Goal: Check status

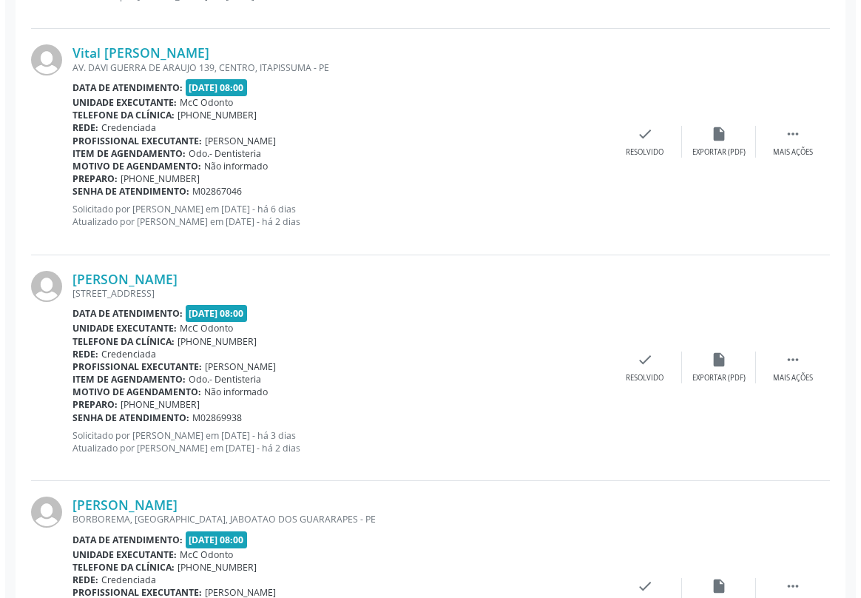
scroll to position [1546, 0]
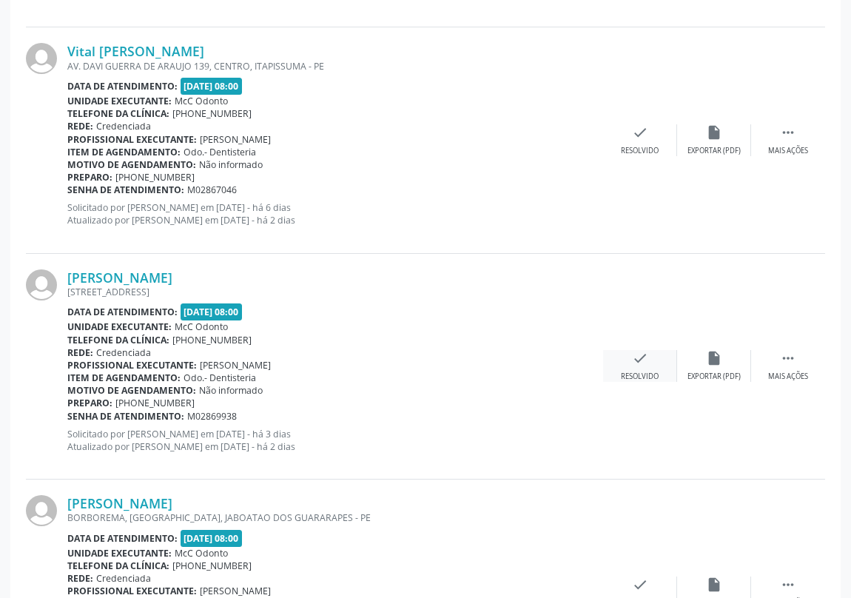
click at [647, 357] on icon "check" at bounding box center [640, 358] width 16 height 16
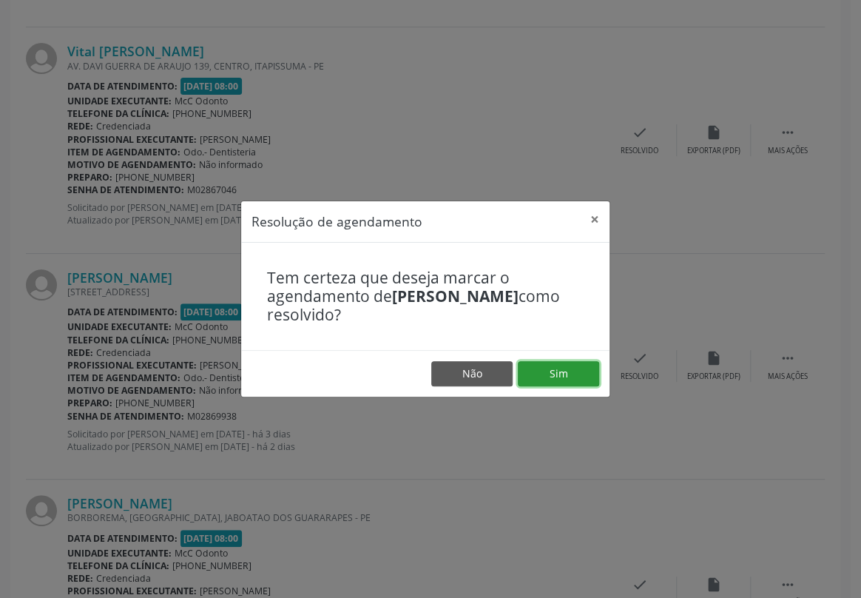
click at [537, 372] on button "Sim" at bounding box center [558, 373] width 81 height 25
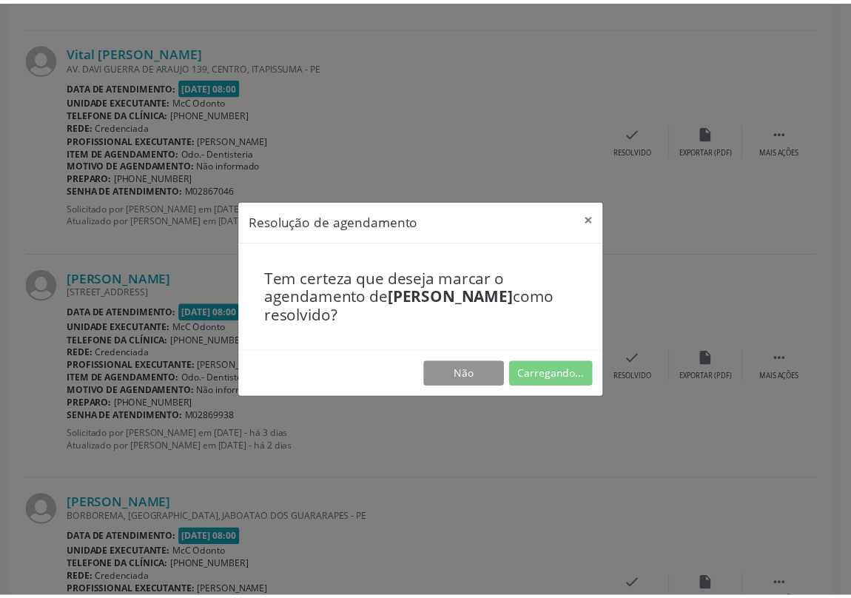
scroll to position [0, 0]
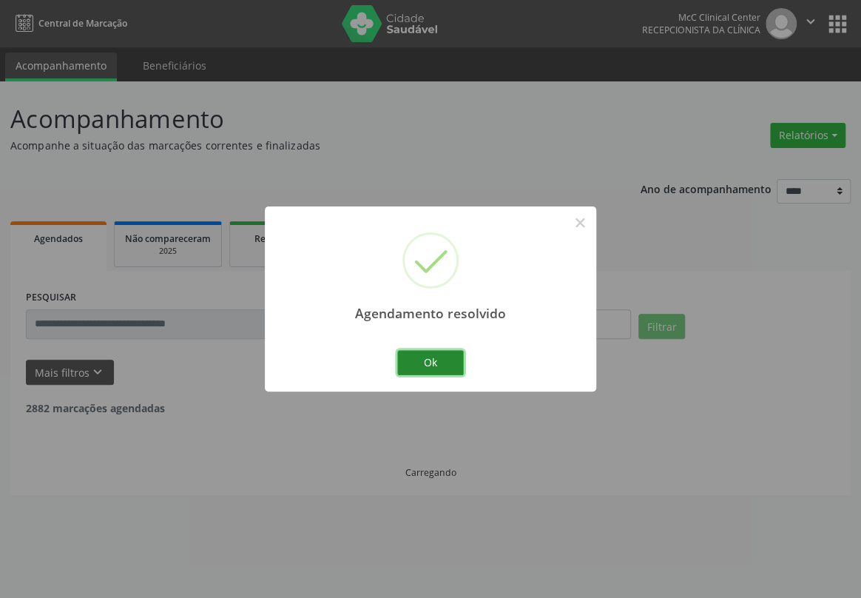
click at [414, 365] on button "Ok" at bounding box center [430, 362] width 67 height 25
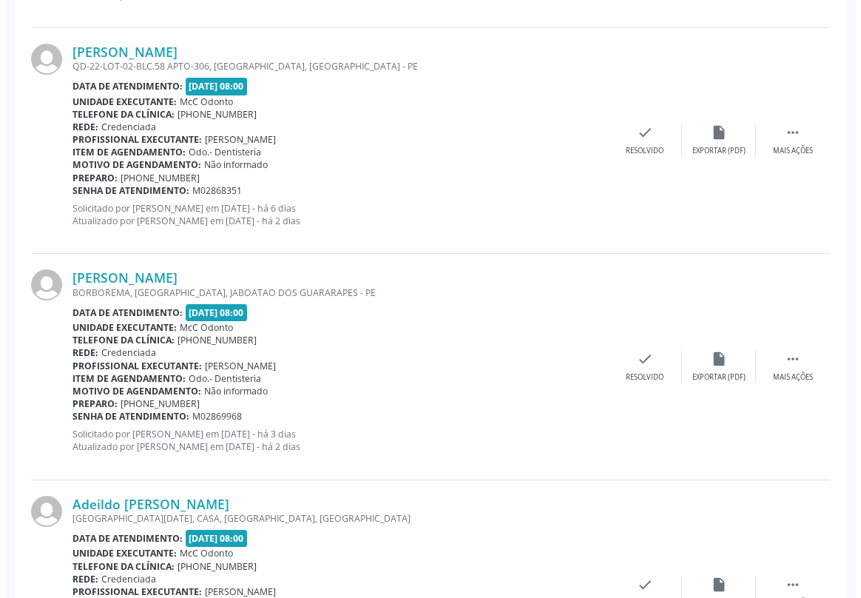
scroll to position [1345, 0]
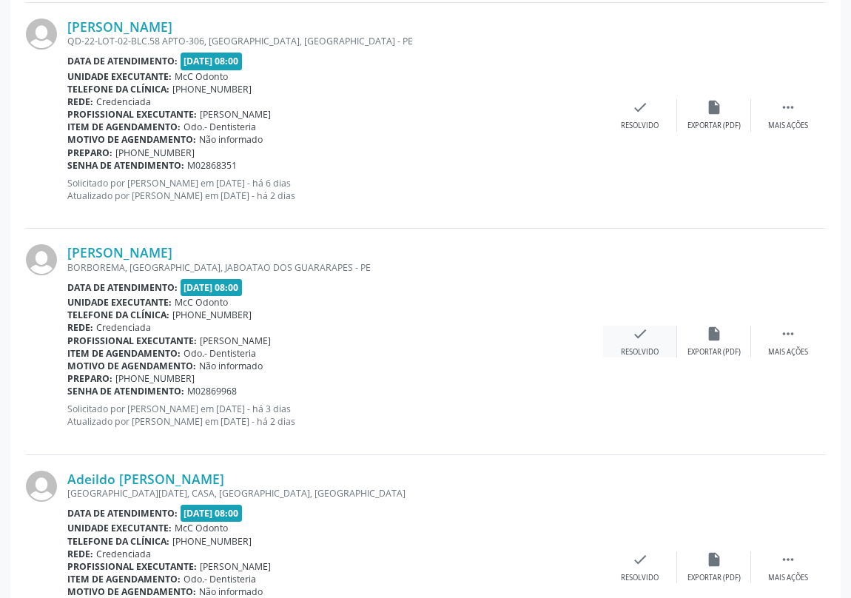
click at [634, 332] on icon "check" at bounding box center [640, 334] width 16 height 16
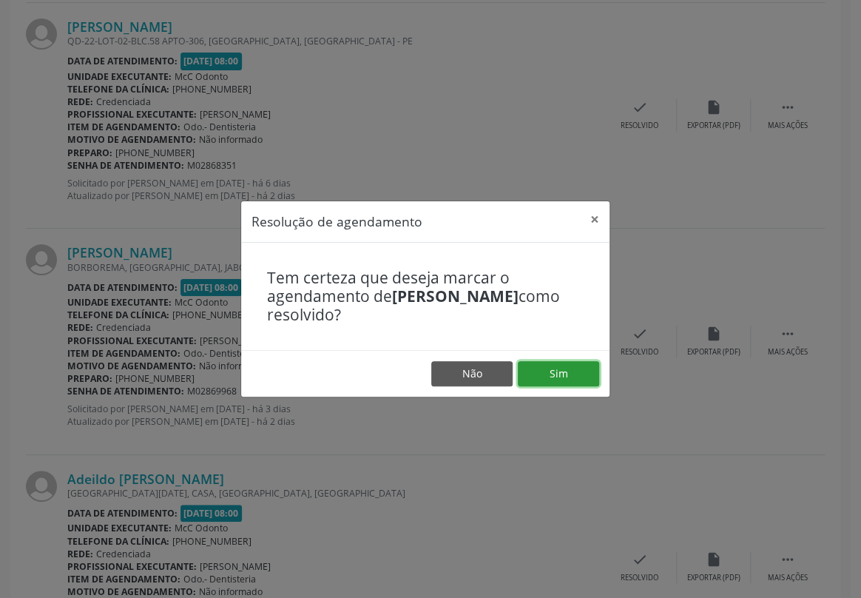
click at [559, 371] on button "Sim" at bounding box center [558, 373] width 81 height 25
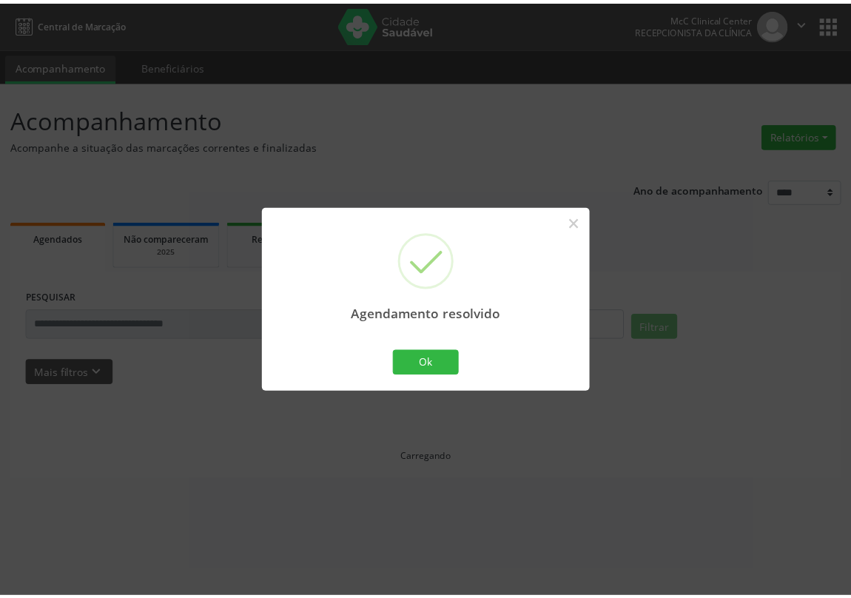
scroll to position [0, 0]
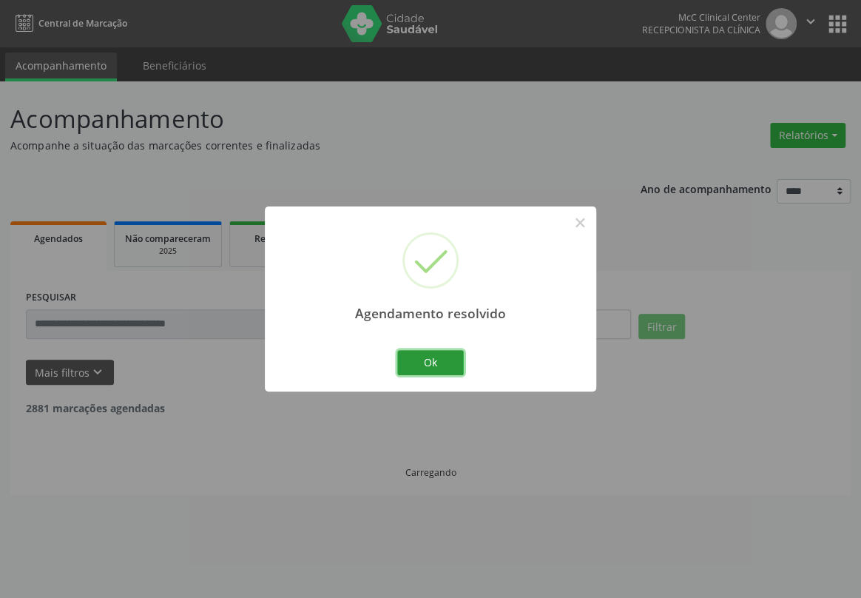
drag, startPoint x: 435, startPoint y: 368, endPoint x: 369, endPoint y: 258, distance: 127.8
click at [434, 367] on button "Ok" at bounding box center [430, 362] width 67 height 25
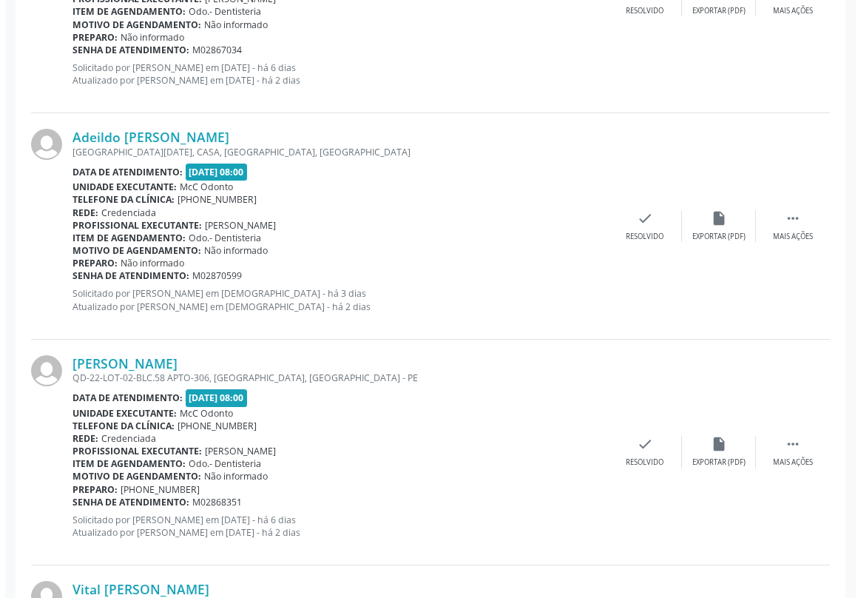
scroll to position [1210, 0]
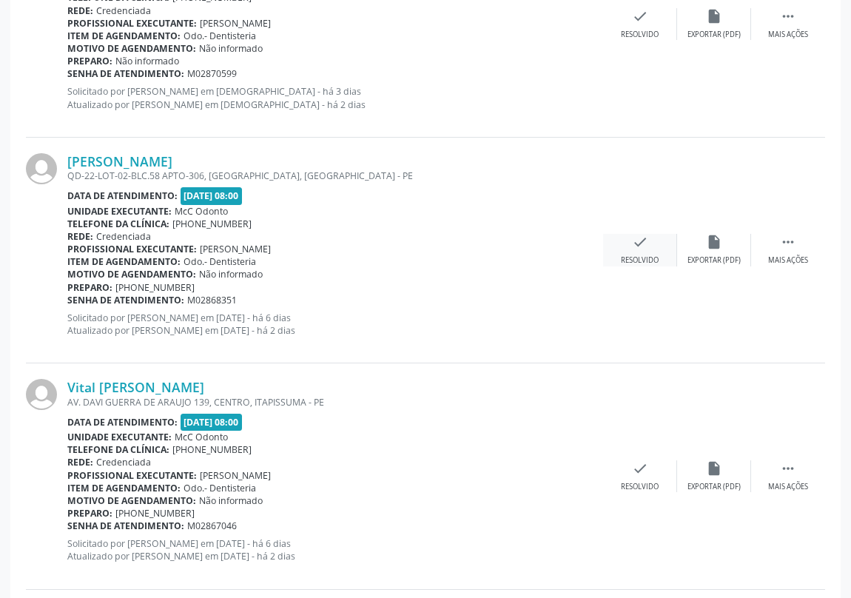
click at [642, 246] on icon "check" at bounding box center [640, 242] width 16 height 16
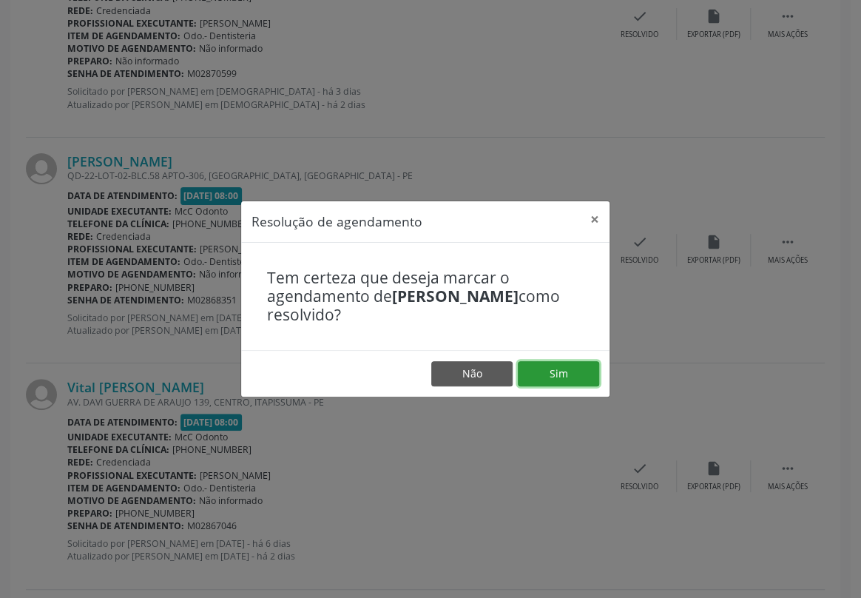
click at [546, 368] on button "Sim" at bounding box center [558, 373] width 81 height 25
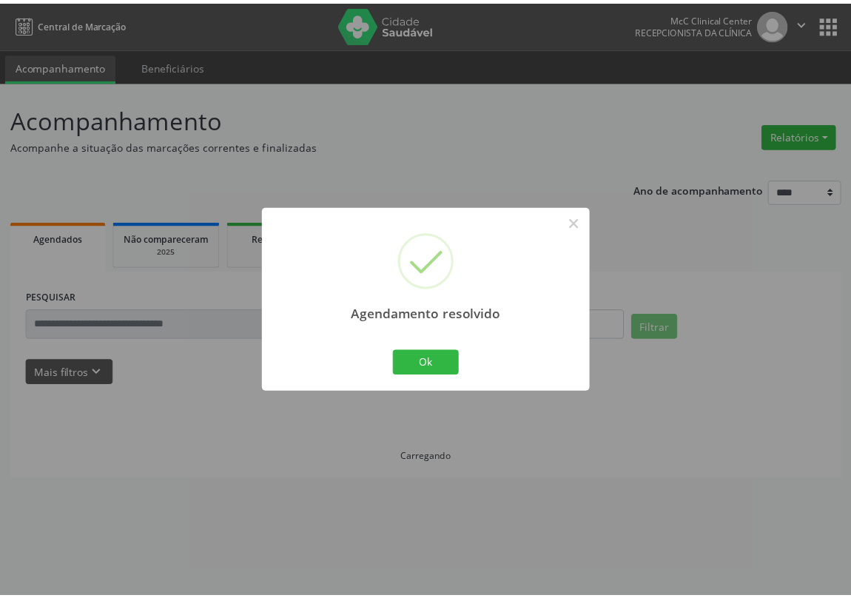
scroll to position [0, 0]
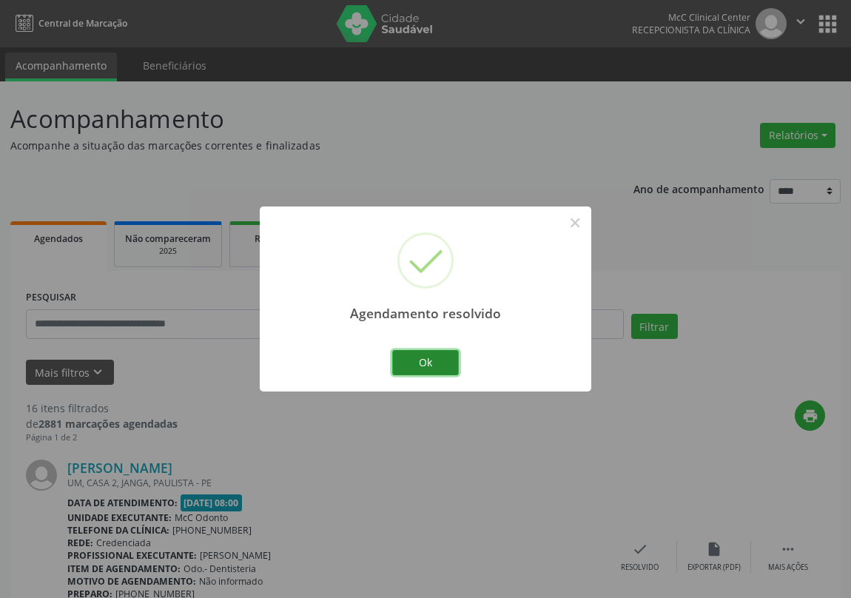
click at [433, 368] on button "Ok" at bounding box center [425, 362] width 67 height 25
